Goal: Check status

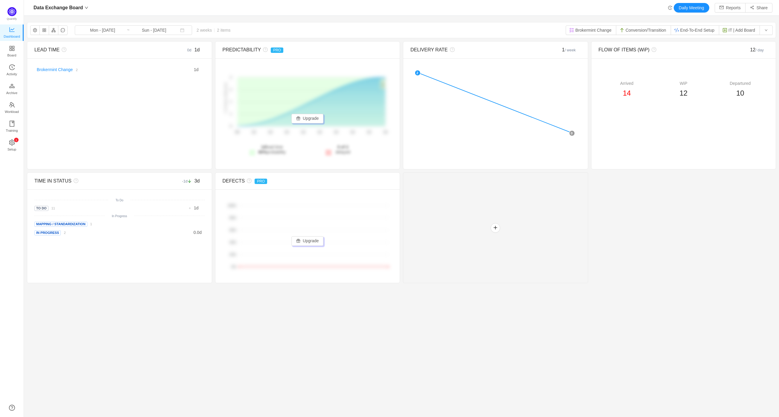
scroll to position [408, 740]
click at [137, 29] on input "Sun - [DATE]" at bounding box center [154, 30] width 48 height 7
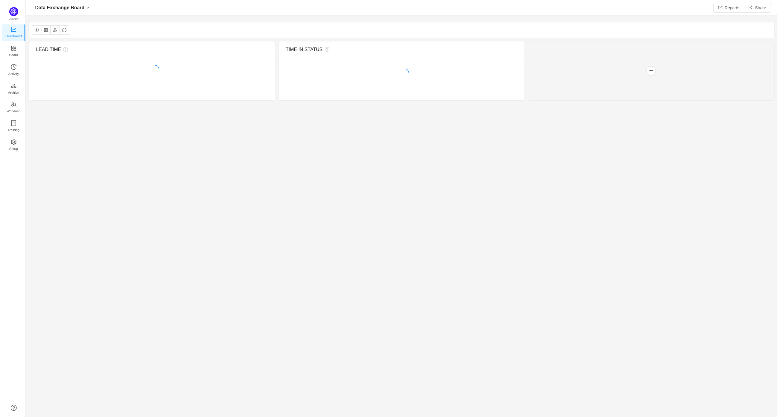
scroll to position [408, 740]
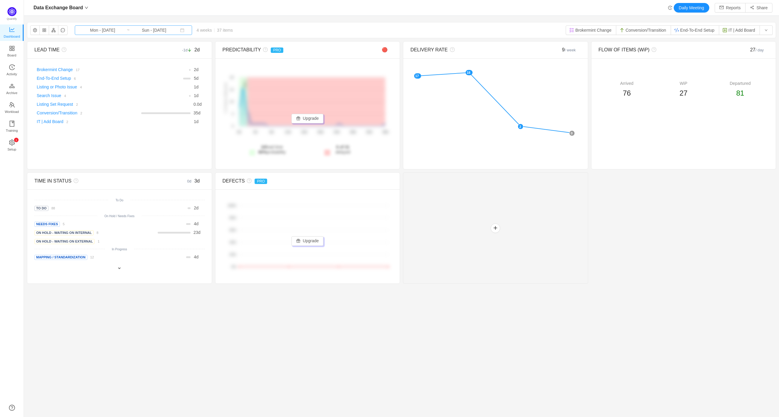
click at [135, 31] on input "Sun - [DATE]" at bounding box center [154, 30] width 48 height 7
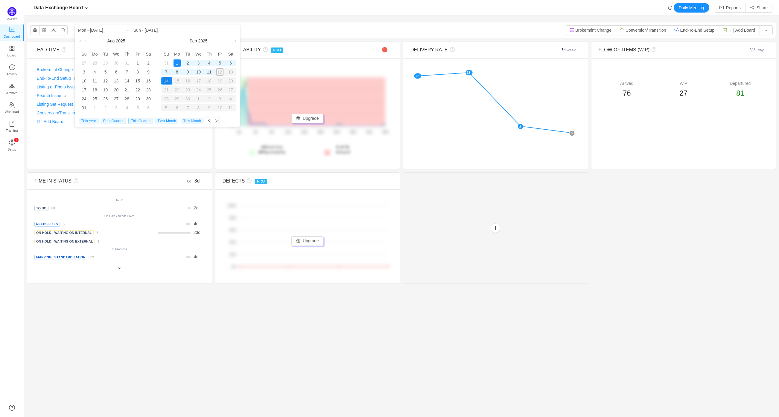
click at [184, 123] on span "This Month" at bounding box center [192, 121] width 22 height 7
type input "Mon - [DATE]"
